Goal: Navigation & Orientation: Understand site structure

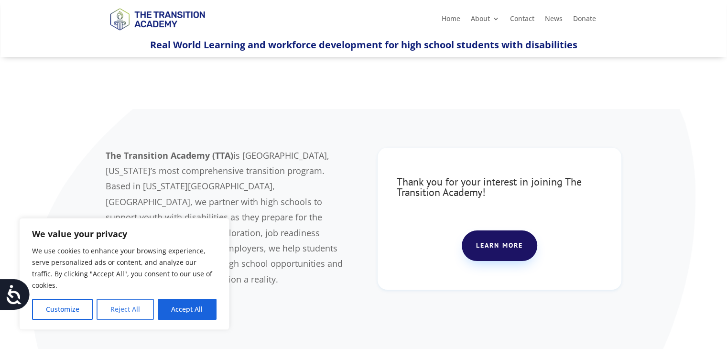
click at [139, 306] on button "Reject All" at bounding box center [124, 309] width 57 height 21
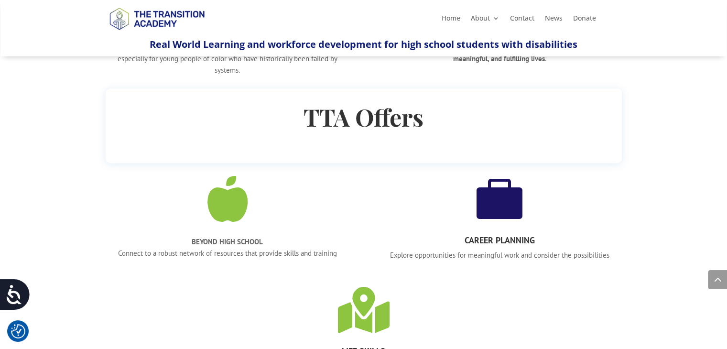
scroll to position [525, 0]
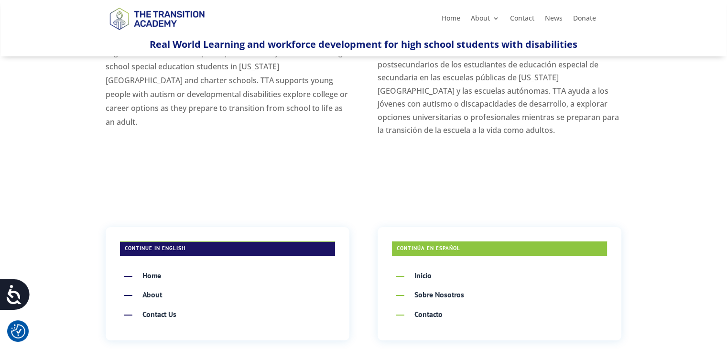
scroll to position [96, 0]
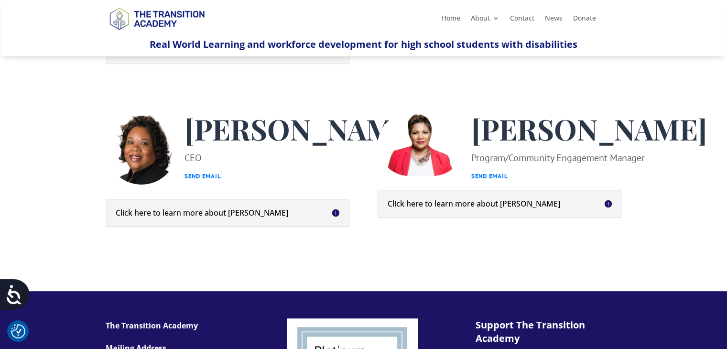
scroll to position [382, 0]
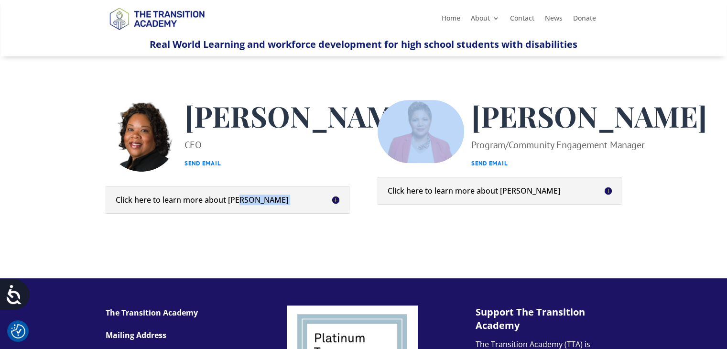
drag, startPoint x: 347, startPoint y: 168, endPoint x: 256, endPoint y: 256, distance: 126.4
click at [264, 227] on div "Kim Riley CEO Send Email Click here to learn more about Kim Kim Riley is a soci…" at bounding box center [364, 156] width 516 height 139
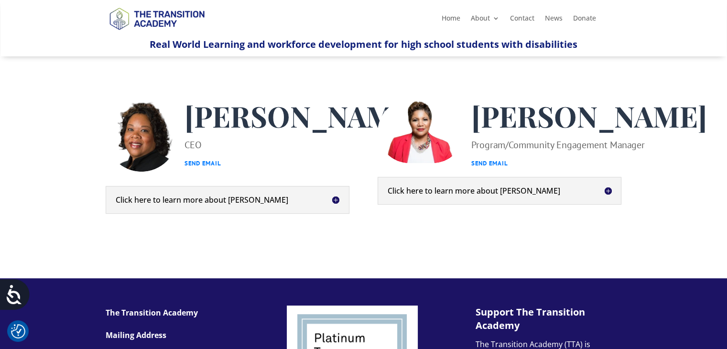
click at [234, 203] on h5 "Click here to learn more about Kim" at bounding box center [228, 200] width 224 height 8
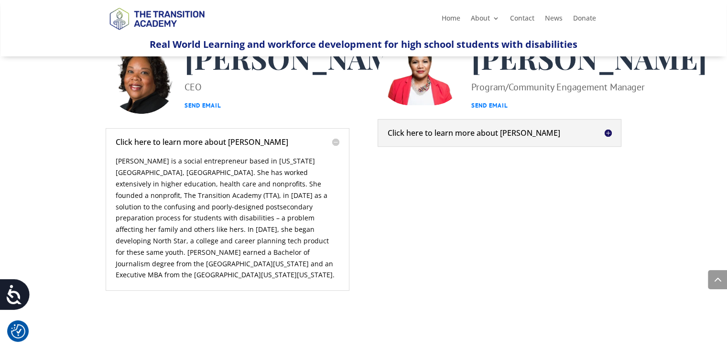
scroll to position [430, 0]
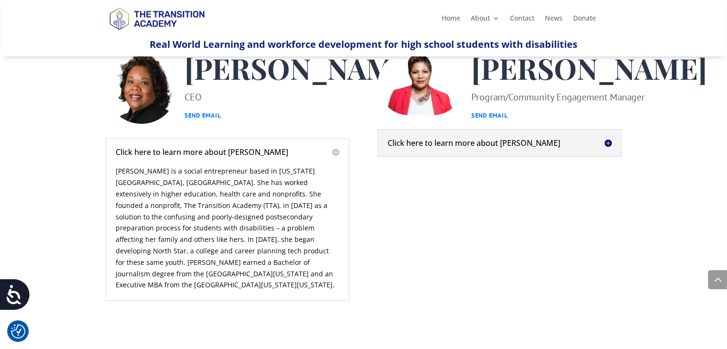
click at [506, 147] on h5 "Click here to learn more about Shelley" at bounding box center [499, 143] width 224 height 8
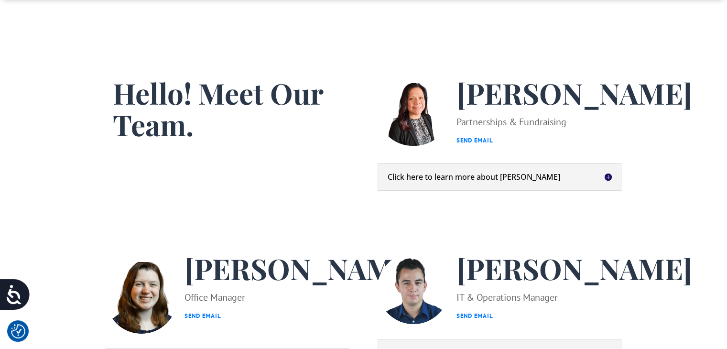
scroll to position [0, 0]
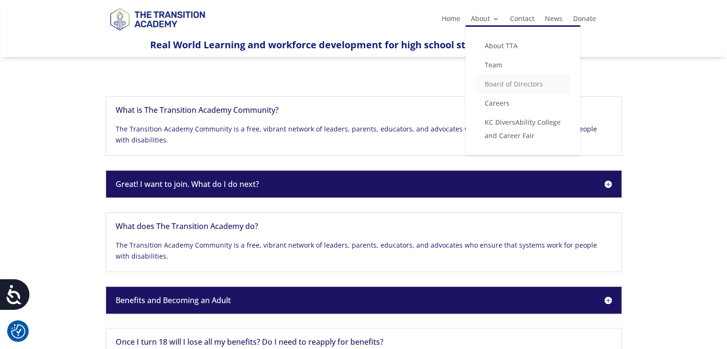
click at [490, 81] on link "Board of Directors" at bounding box center [523, 84] width 96 height 19
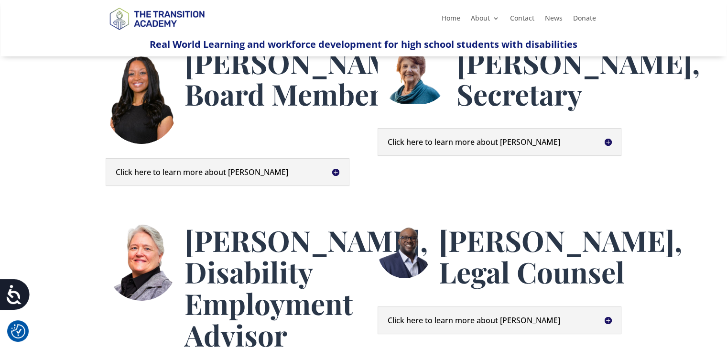
scroll to position [143, 0]
click at [216, 170] on h5 "Click here to learn more about Anita" at bounding box center [228, 172] width 224 height 8
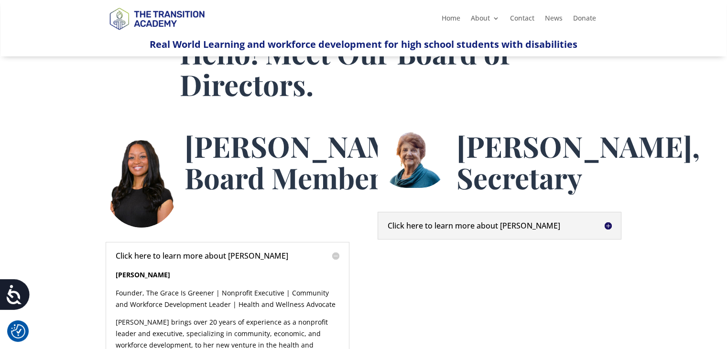
scroll to position [48, 0]
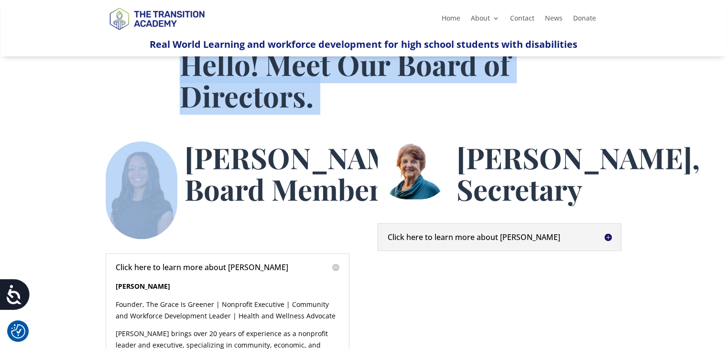
drag, startPoint x: 187, startPoint y: 156, endPoint x: 182, endPoint y: 167, distance: 12.8
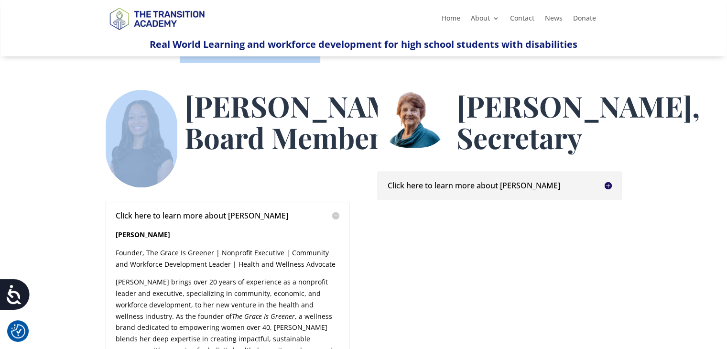
scroll to position [96, 0]
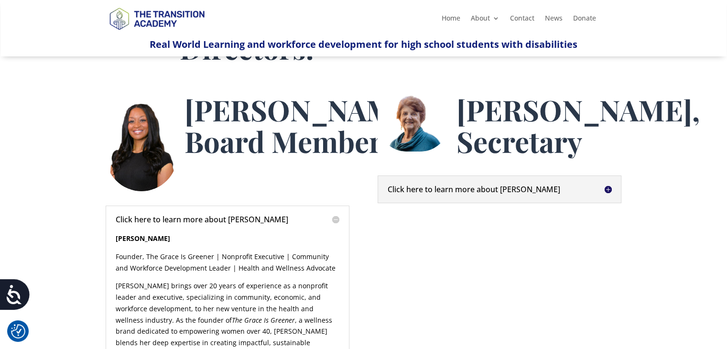
click at [538, 193] on h5 "Click here to learn more about Brenda" at bounding box center [499, 189] width 224 height 8
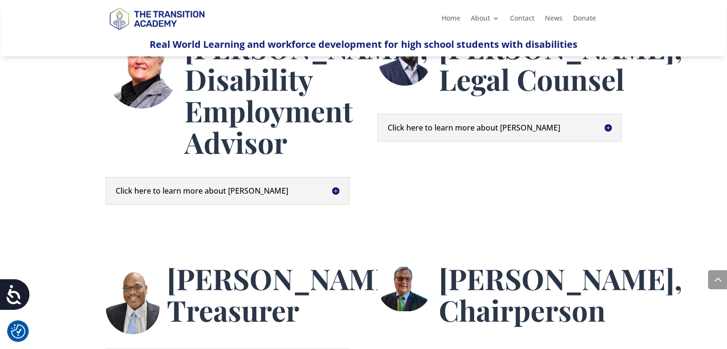
scroll to position [717, 0]
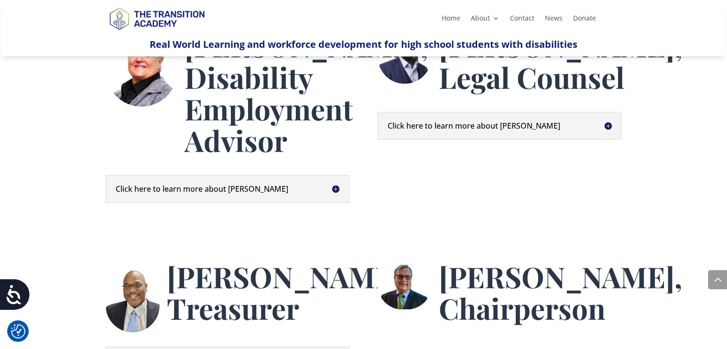
click at [242, 193] on h5 "Click here to learn more about Darla" at bounding box center [228, 189] width 224 height 8
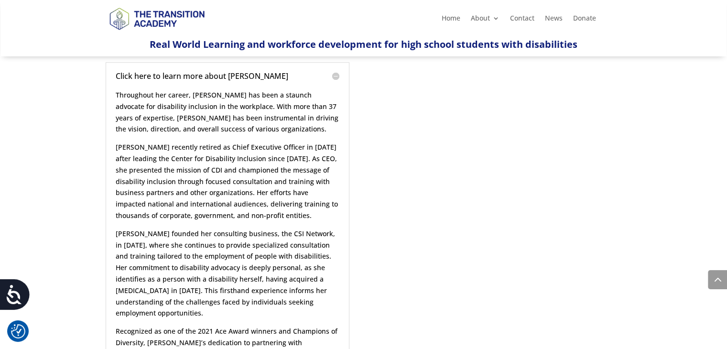
scroll to position [669, 0]
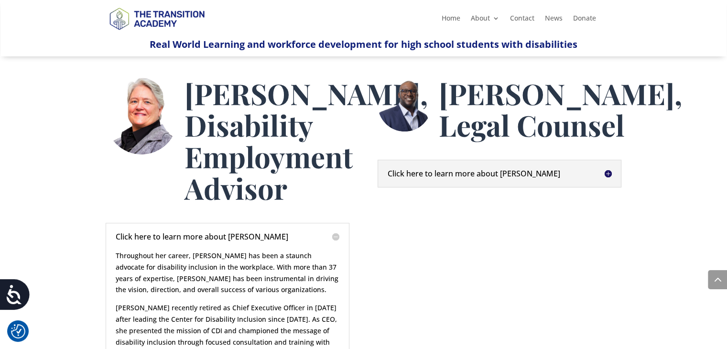
click at [569, 177] on h5 "Click here to learn more about Ivan" at bounding box center [499, 174] width 224 height 8
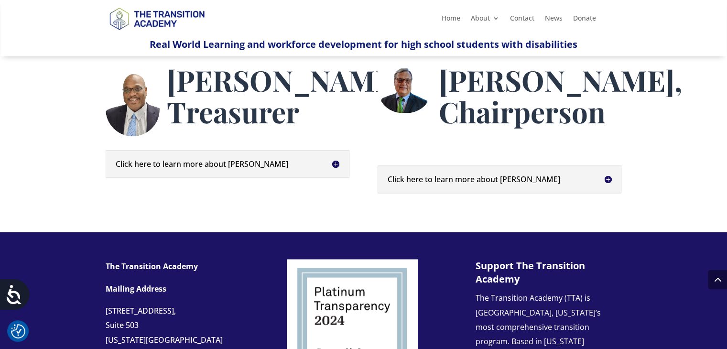
scroll to position [1337, 0]
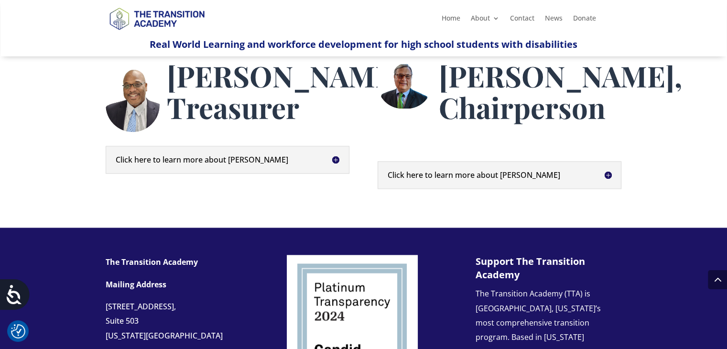
click at [483, 179] on h5 "Click here to learn more about Steve Roling" at bounding box center [499, 175] width 224 height 8
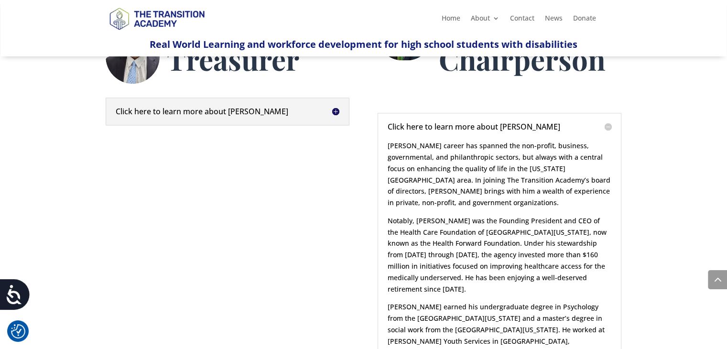
scroll to position [1385, 0]
click at [204, 116] on h5 "Click here to learn more about Kent" at bounding box center [228, 112] width 224 height 8
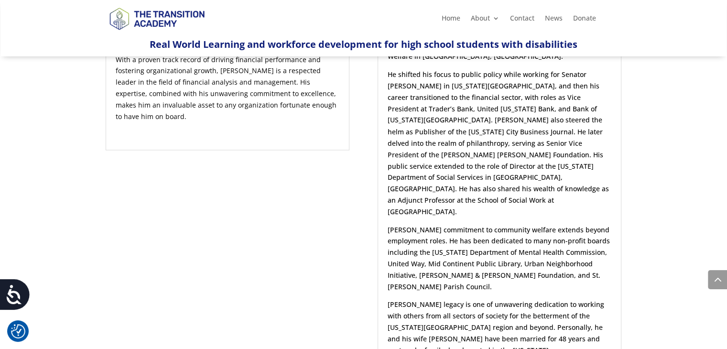
scroll to position [1720, 0]
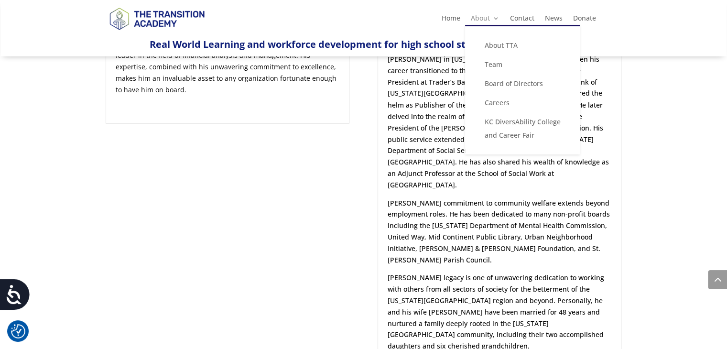
click at [485, 19] on link "About" at bounding box center [484, 20] width 29 height 11
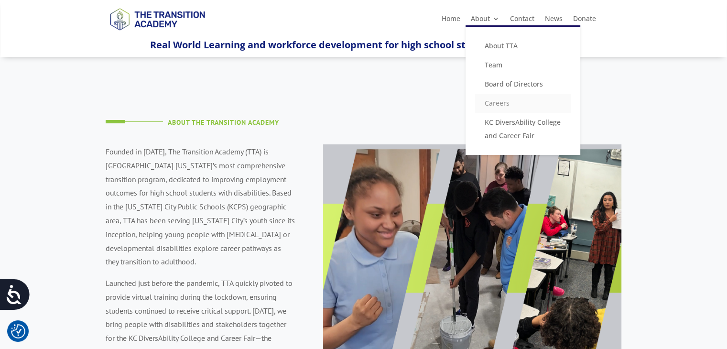
click at [499, 106] on link "Careers" at bounding box center [523, 103] width 96 height 19
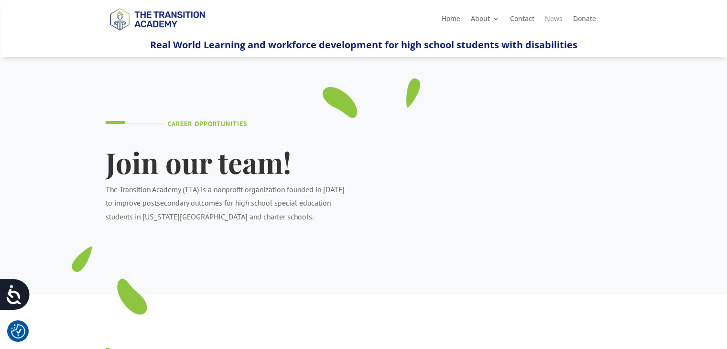
click at [553, 18] on link "News" at bounding box center [554, 20] width 18 height 11
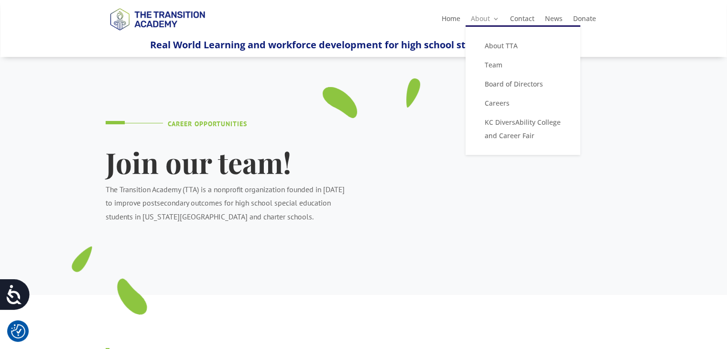
click at [489, 18] on link "About" at bounding box center [485, 20] width 29 height 11
click at [549, 122] on link "KC DiversAbility College and Career Fair" at bounding box center [523, 129] width 96 height 32
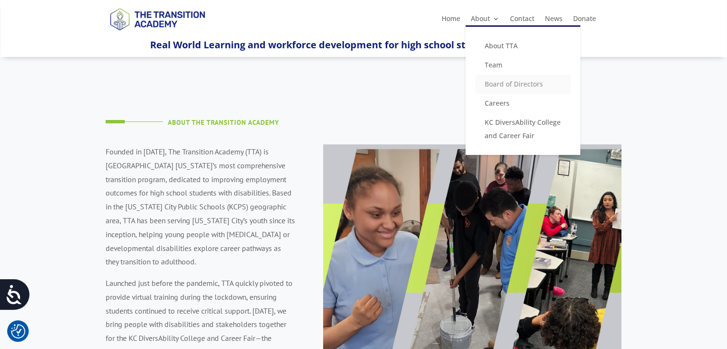
click at [518, 83] on link "Board of Directors" at bounding box center [523, 84] width 96 height 19
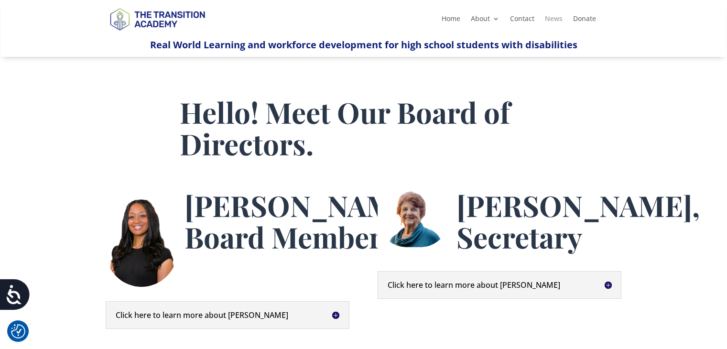
click at [547, 22] on link "News" at bounding box center [554, 20] width 18 height 11
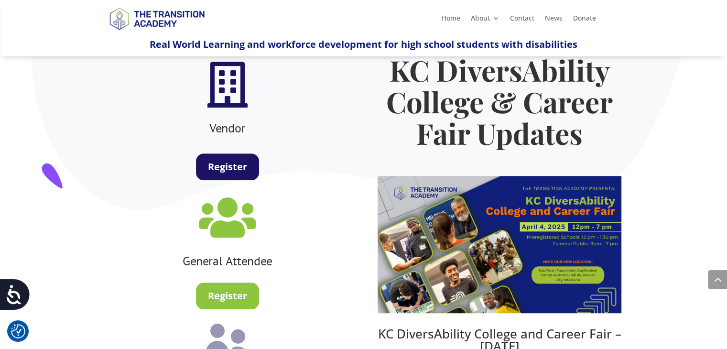
scroll to position [382, 0]
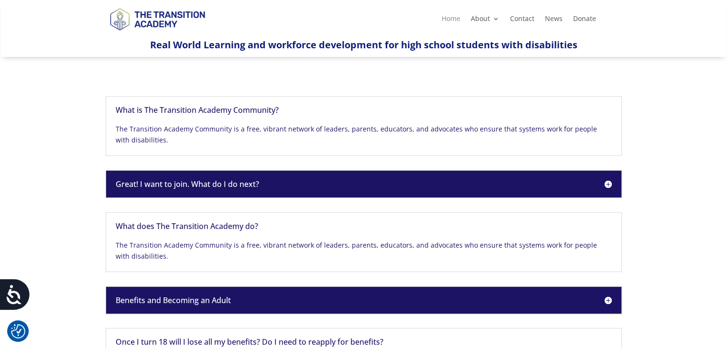
click at [447, 20] on link "Home" at bounding box center [450, 20] width 19 height 11
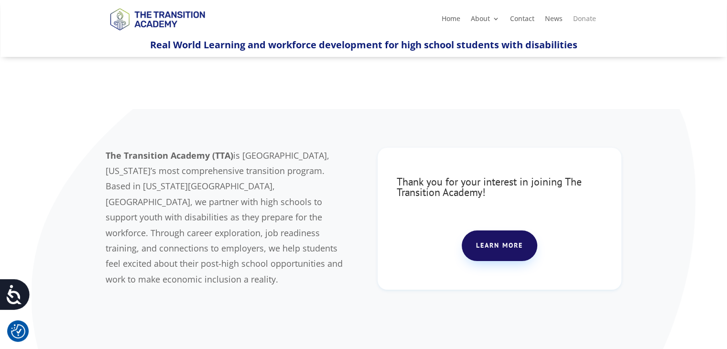
click at [580, 16] on link "Donate" at bounding box center [584, 20] width 23 height 11
click at [552, 16] on link "News" at bounding box center [554, 20] width 18 height 11
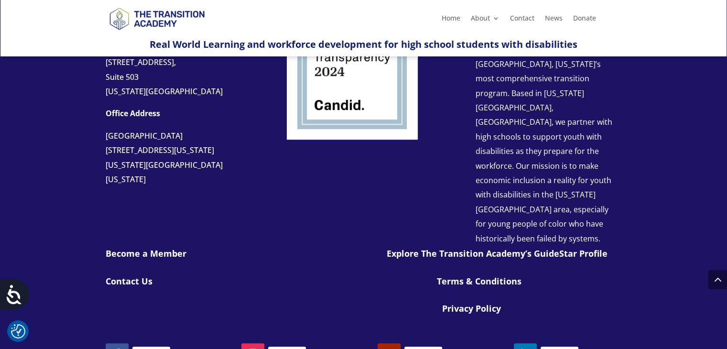
scroll to position [467, 0]
